Goal: Information Seeking & Learning: Understand process/instructions

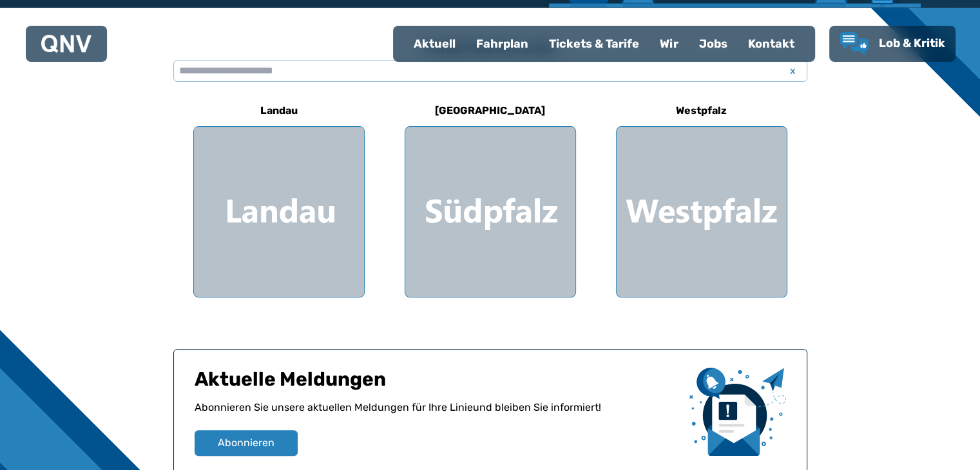
scroll to position [361, 0]
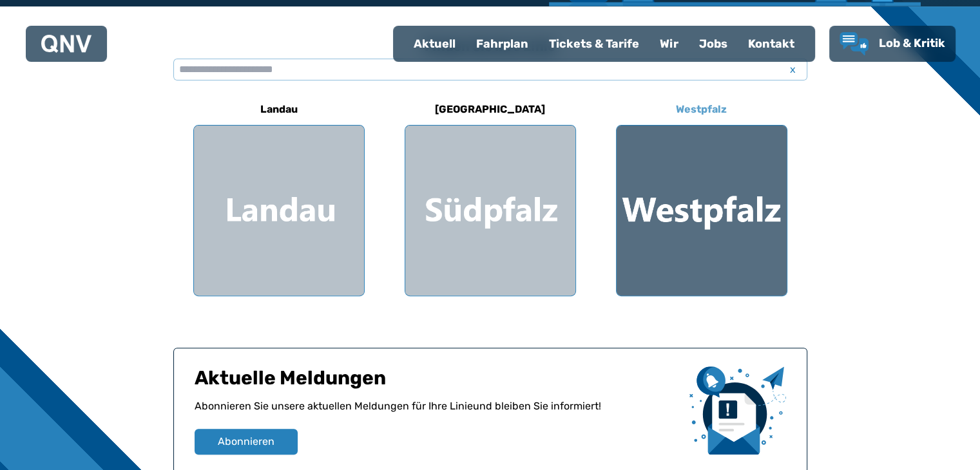
click at [754, 184] on div at bounding box center [701, 211] width 170 height 170
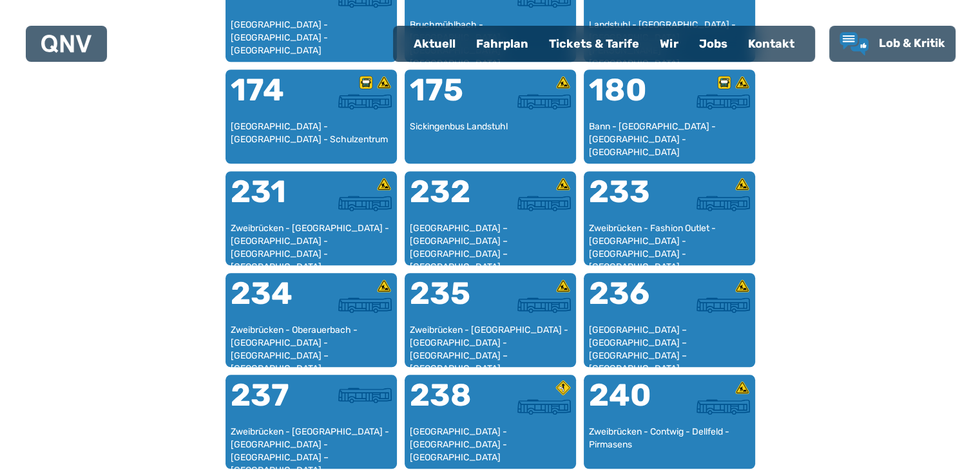
scroll to position [1315, 0]
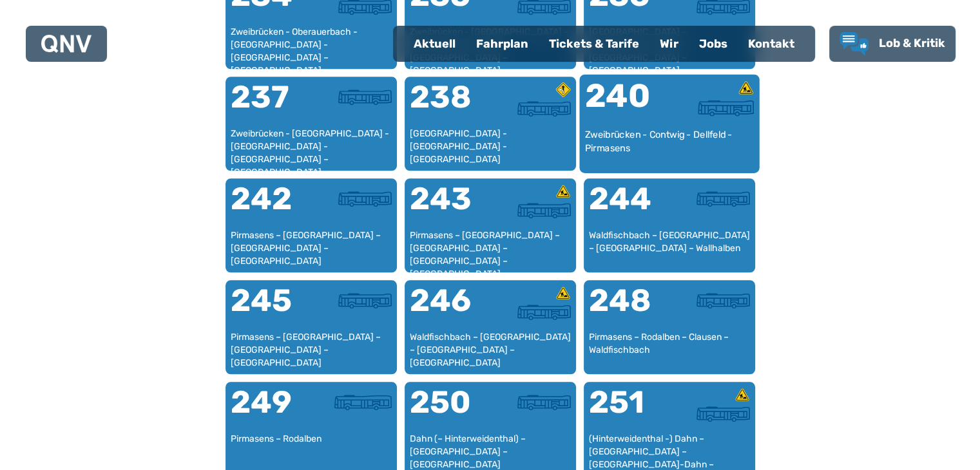
click at [707, 107] on img at bounding box center [725, 108] width 56 height 16
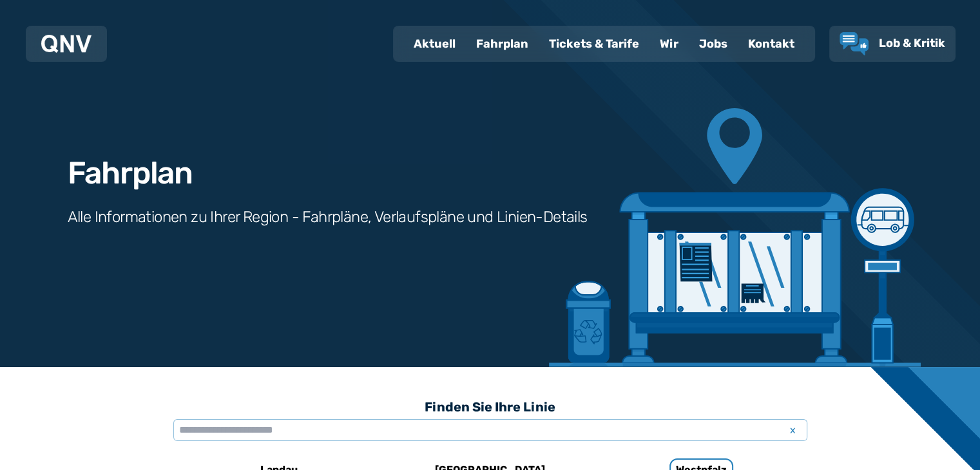
click at [498, 51] on div "Fahrplan" at bounding box center [502, 43] width 73 height 33
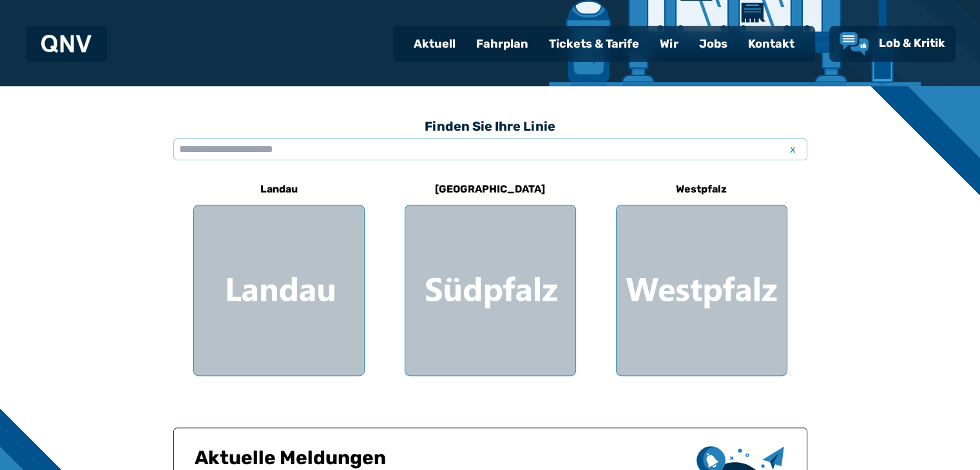
scroll to position [283, 0]
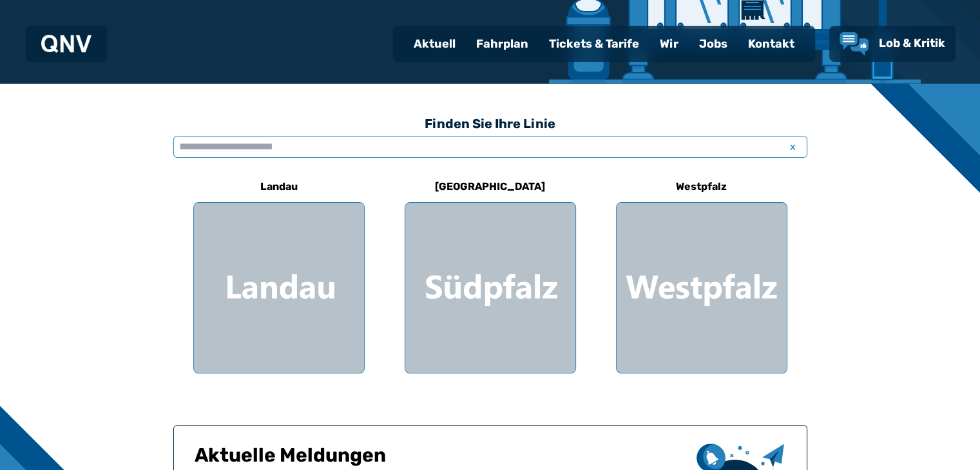
click at [343, 150] on input "text" at bounding box center [490, 147] width 634 height 22
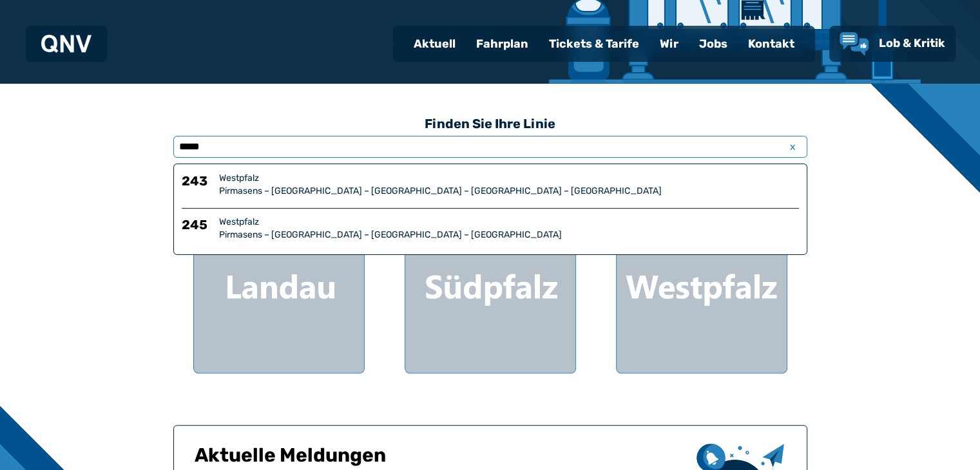
type input "*****"
click at [320, 179] on div "Westpfalz" at bounding box center [509, 178] width 580 height 13
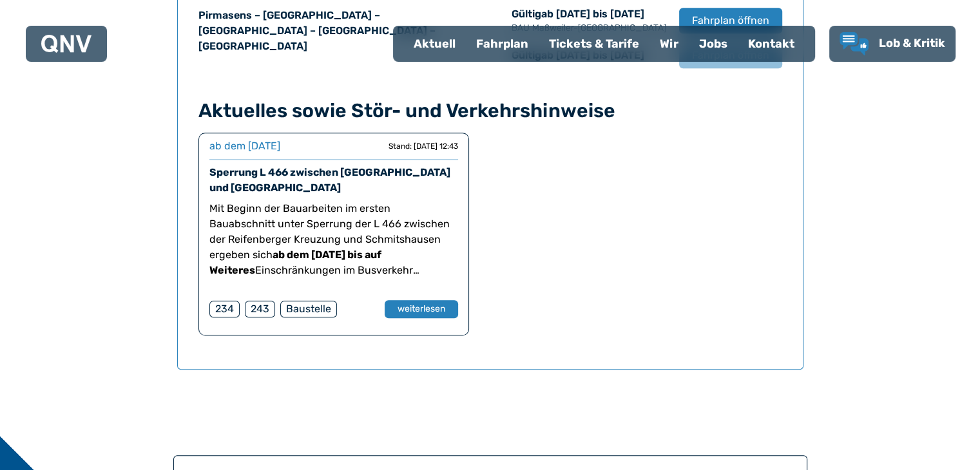
scroll to position [848, 0]
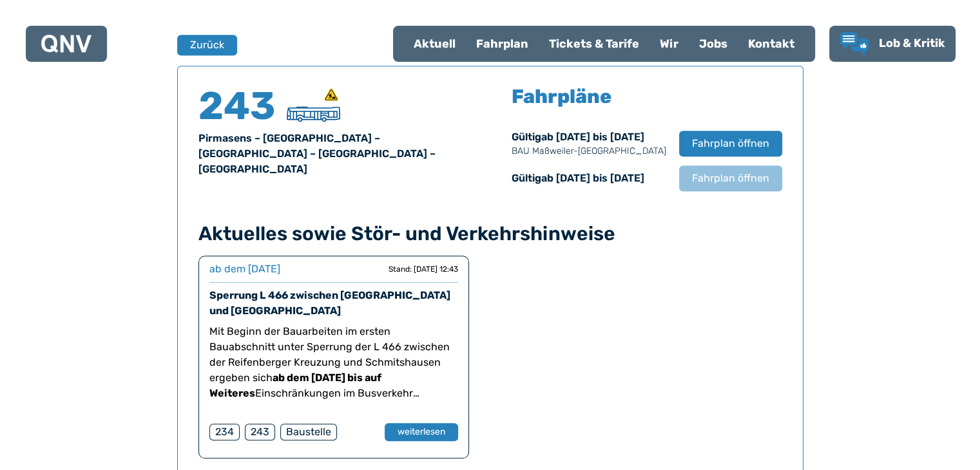
click at [716, 155] on div "Gültig ab [DATE] bis [DATE] BAU [GEOGRAPHIC_DATA]-[GEOGRAPHIC_DATA] Fahrplan öf…" at bounding box center [646, 143] width 270 height 28
click at [717, 153] on button "Fahrplan öffnen" at bounding box center [729, 143] width 105 height 26
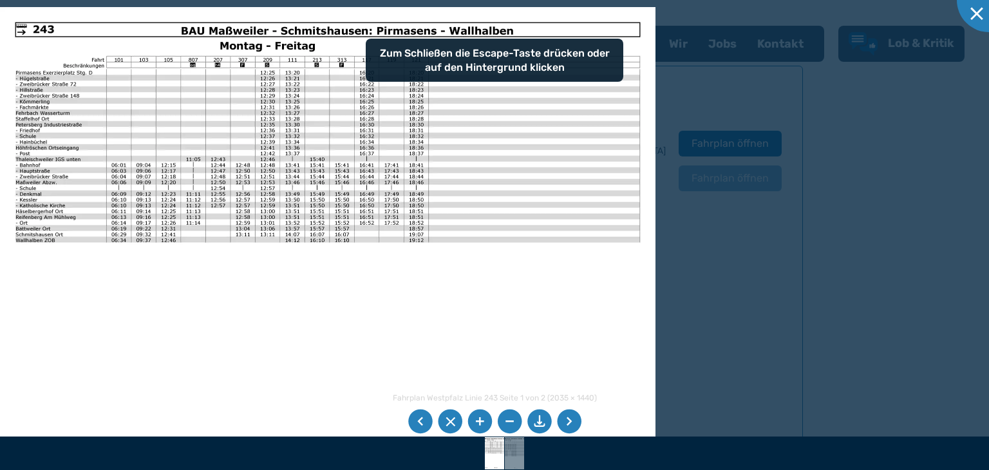
click at [258, 155] on img at bounding box center [328, 239] width 656 height 464
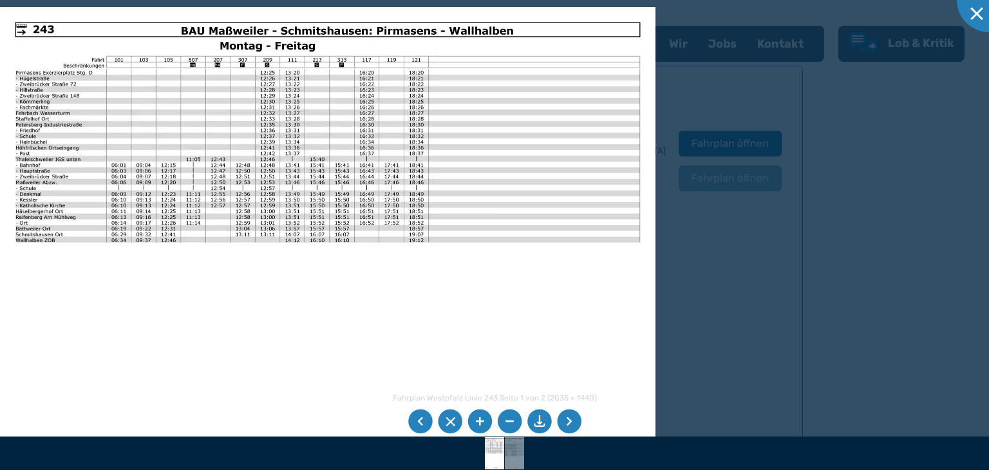
click at [475, 417] on li at bounding box center [480, 422] width 24 height 24
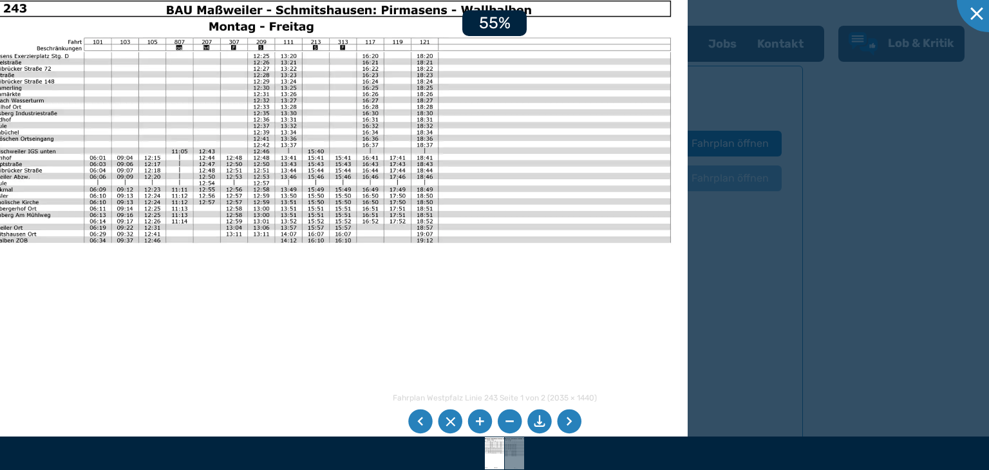
click at [475, 417] on li at bounding box center [480, 422] width 24 height 24
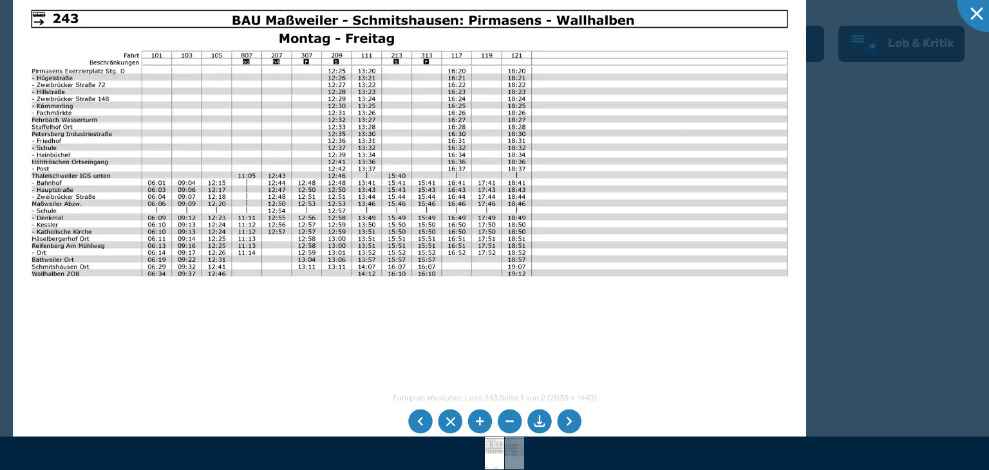
click at [309, 108] on img at bounding box center [409, 272] width 793 height 561
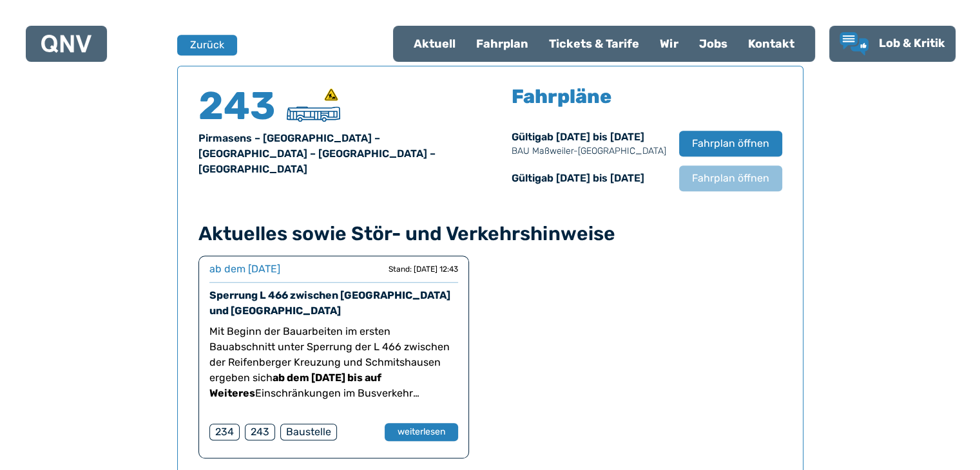
scroll to position [283, 0]
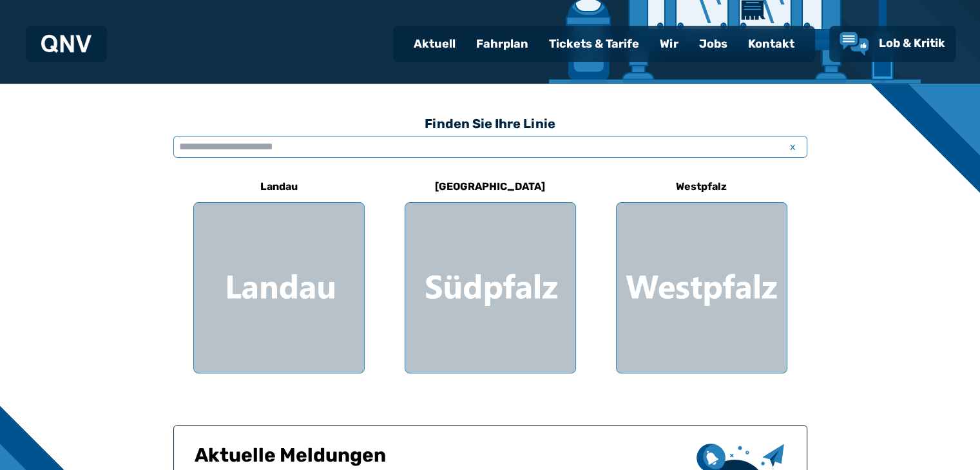
click at [409, 150] on input "text" at bounding box center [490, 147] width 634 height 22
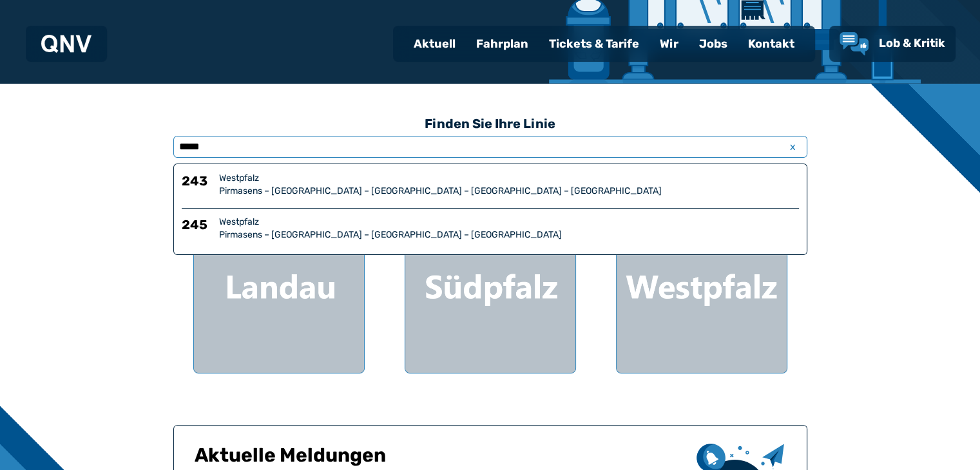
type input "*****"
click at [369, 217] on div "Westpfalz" at bounding box center [509, 222] width 580 height 13
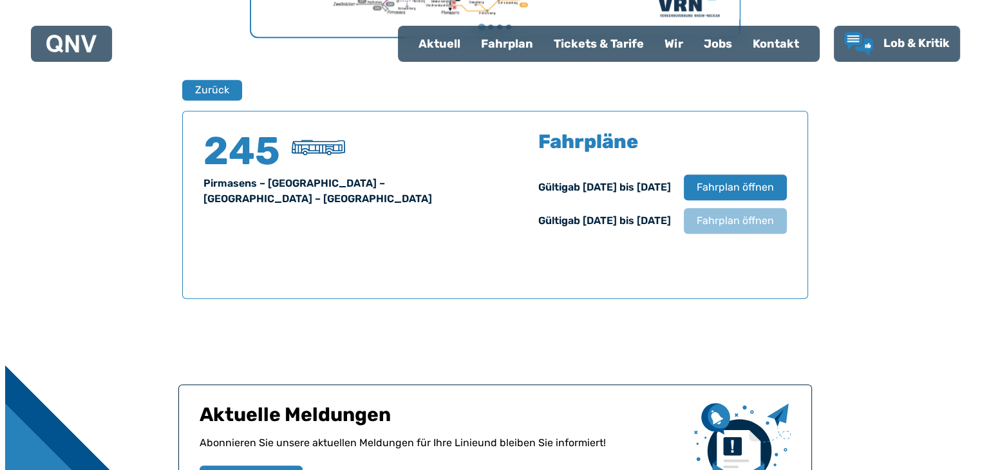
scroll to position [848, 0]
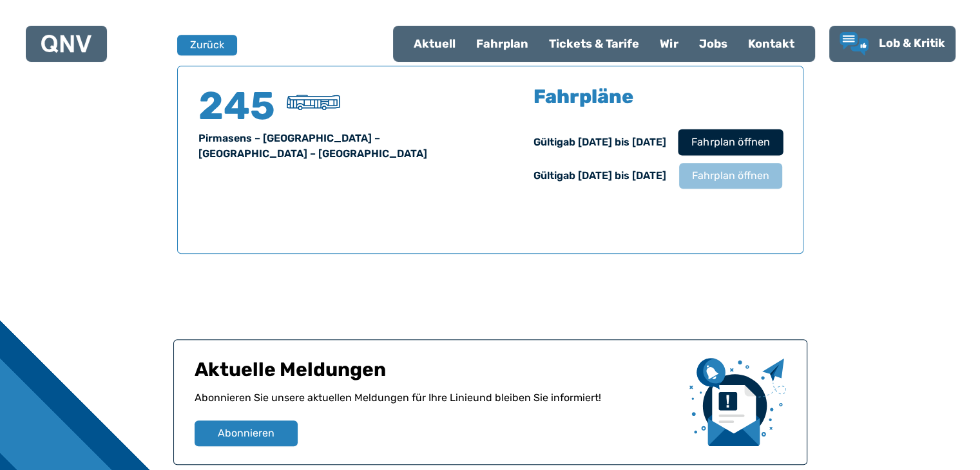
click at [722, 144] on span "Fahrplan öffnen" at bounding box center [729, 142] width 79 height 15
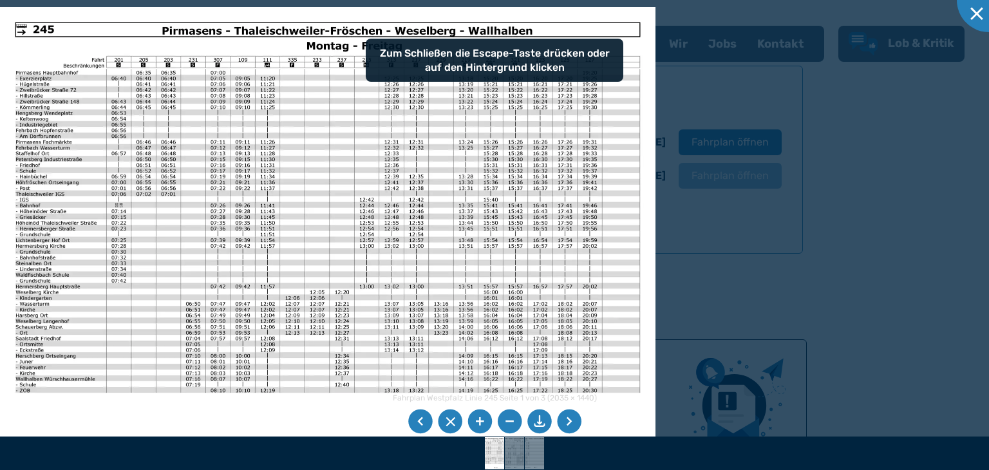
click at [448, 124] on img at bounding box center [328, 239] width 656 height 464
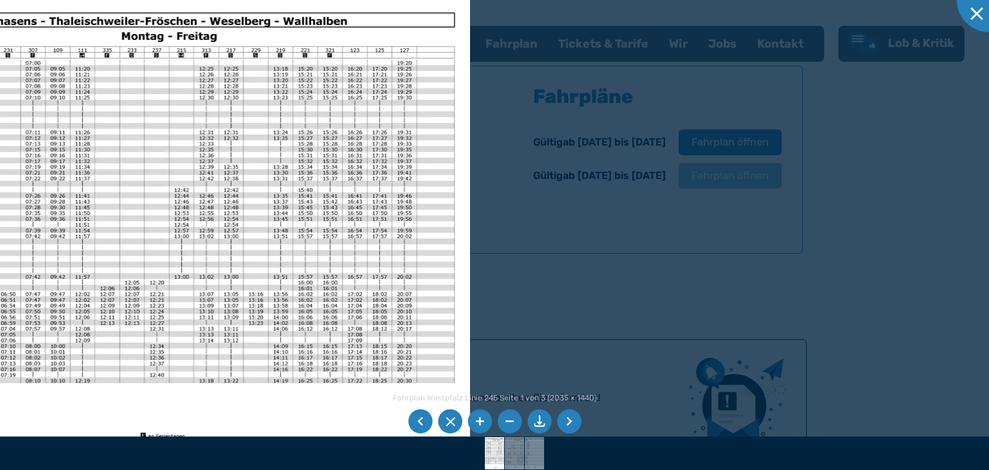
click at [196, 319] on img at bounding box center [143, 229] width 656 height 464
